Goal: Transaction & Acquisition: Purchase product/service

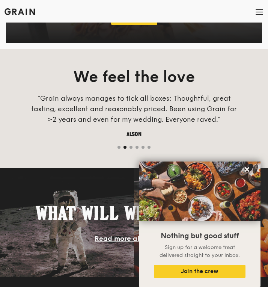
scroll to position [964, 0]
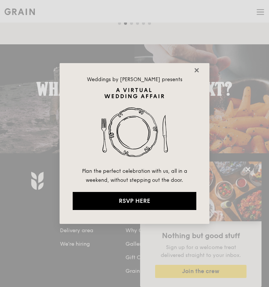
click at [197, 71] on icon at bounding box center [197, 70] width 4 height 4
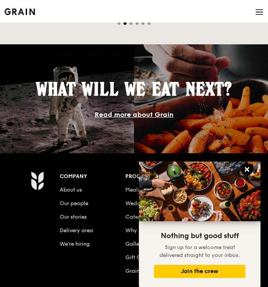
click at [246, 169] on icon at bounding box center [247, 169] width 5 height 5
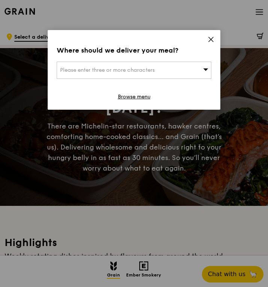
click at [124, 73] on div "Please enter three or more characters" at bounding box center [134, 70] width 155 height 17
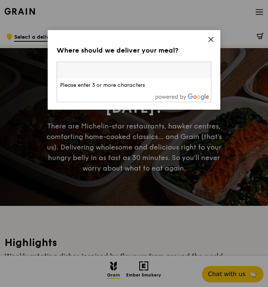
click at [176, 54] on div "Where should we deliver your meal?" at bounding box center [134, 50] width 155 height 11
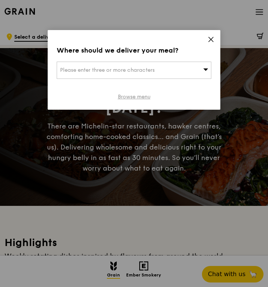
click at [140, 97] on link "Browse menu" at bounding box center [134, 97] width 33 height 8
